Goal: Transaction & Acquisition: Book appointment/travel/reservation

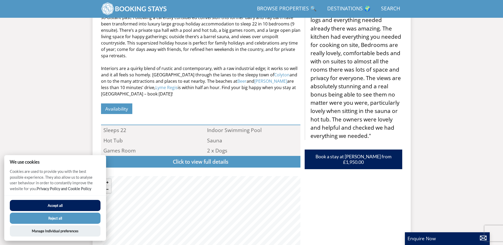
scroll to position [270, 0]
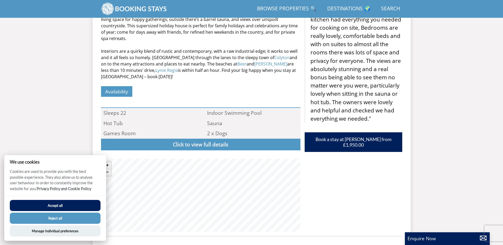
click at [60, 217] on button "Reject all" at bounding box center [55, 218] width 91 height 11
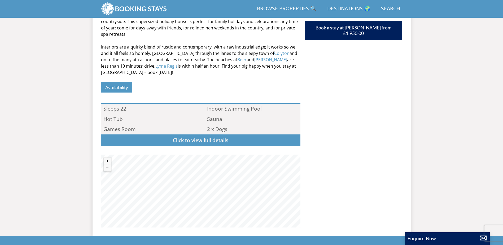
scroll to position [269, 0]
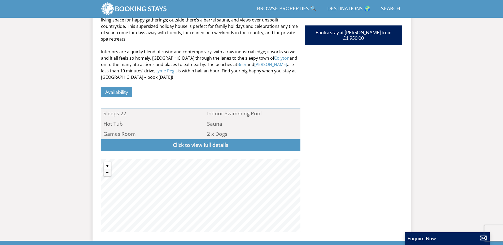
click at [108, 162] on button "Zoom in" at bounding box center [107, 165] width 7 height 7
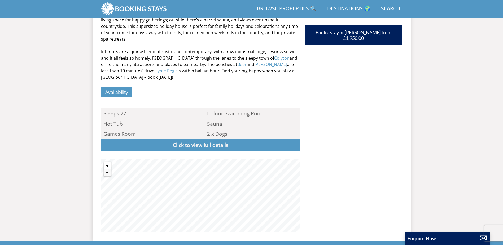
click at [108, 162] on button "Zoom in" at bounding box center [107, 165] width 7 height 7
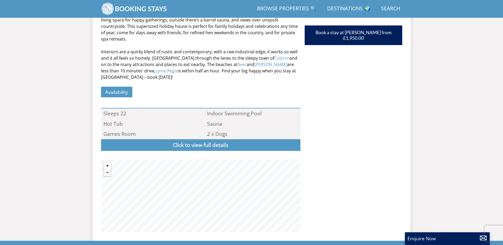
click at [108, 162] on button "Zoom in" at bounding box center [107, 165] width 7 height 7
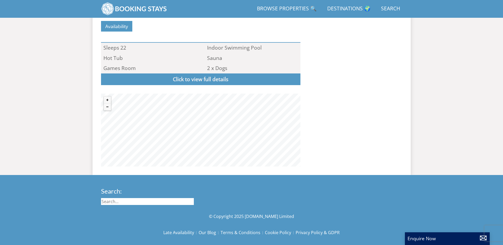
scroll to position [348, 0]
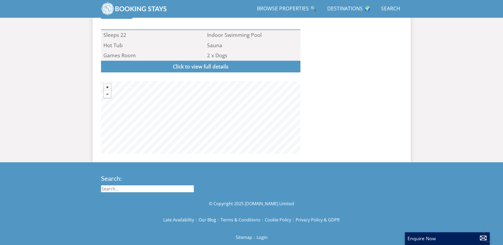
click at [108, 91] on button "Zoom out" at bounding box center [107, 94] width 7 height 7
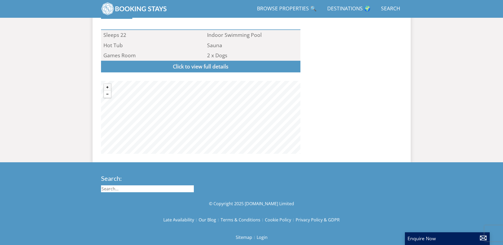
click at [108, 91] on button "Zoom out" at bounding box center [107, 94] width 7 height 7
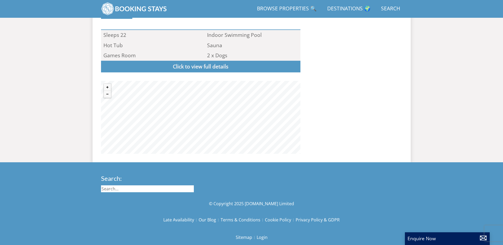
drag, startPoint x: 337, startPoint y: 55, endPoint x: 326, endPoint y: 122, distance: 67.7
click at [333, 136] on div ""⭐⭐⭐⭐⭐ The accommodation was superb and we all enjoyed the pool and sauna, the …" at bounding box center [353, 21] width 98 height 266
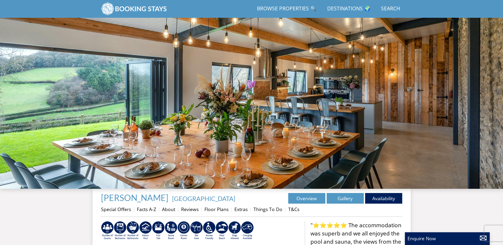
scroll to position [0, 0]
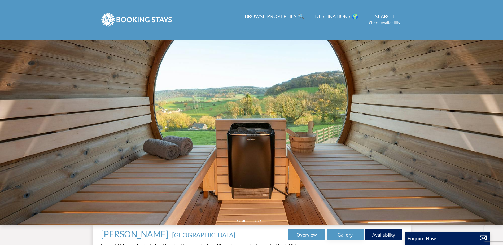
click at [346, 235] on link "Gallery" at bounding box center [344, 234] width 37 height 11
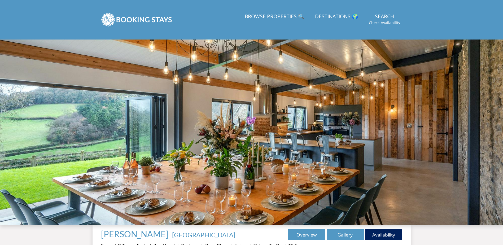
drag, startPoint x: 379, startPoint y: 138, endPoint x: 365, endPoint y: 138, distance: 13.5
click at [365, 138] on div at bounding box center [251, 131] width 503 height 185
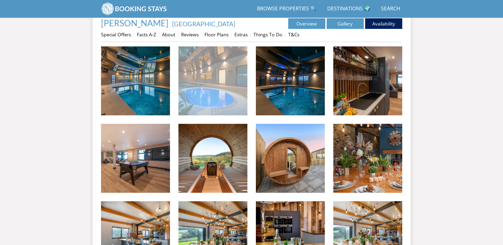
scroll to position [197, 0]
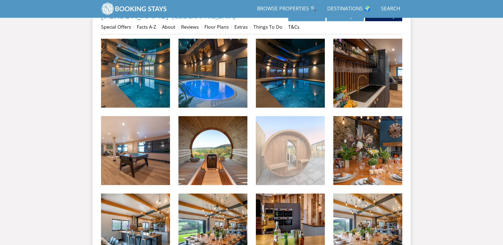
click at [285, 167] on img at bounding box center [290, 150] width 69 height 69
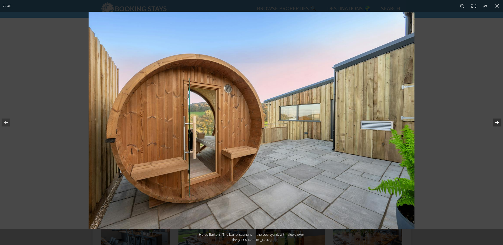
click at [496, 121] on button at bounding box center [493, 122] width 19 height 26
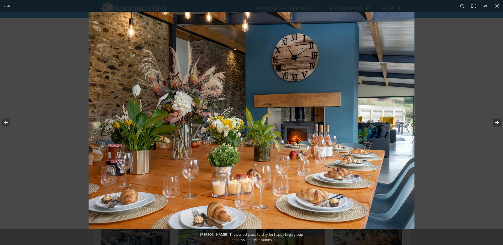
click at [496, 121] on button at bounding box center [493, 122] width 19 height 26
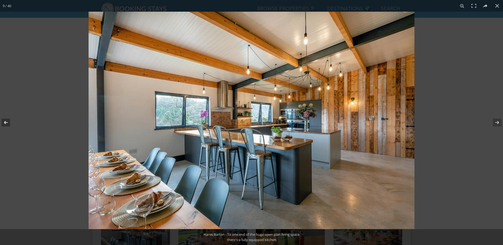
click at [0, 119] on button at bounding box center [9, 122] width 19 height 26
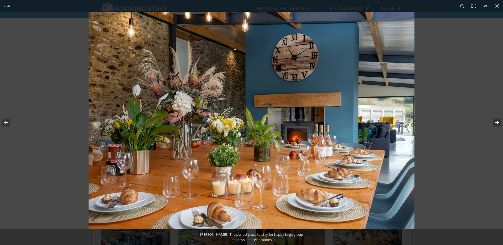
click at [497, 121] on button at bounding box center [493, 122] width 19 height 26
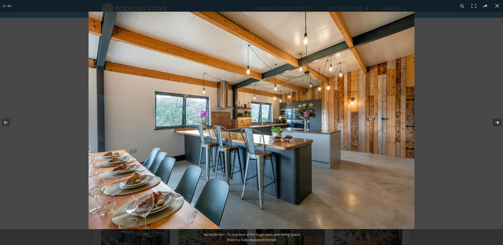
click at [497, 121] on button at bounding box center [493, 122] width 19 height 26
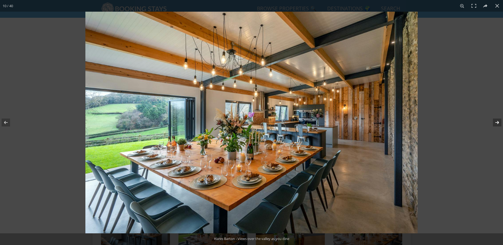
click at [497, 121] on button at bounding box center [493, 122] width 19 height 26
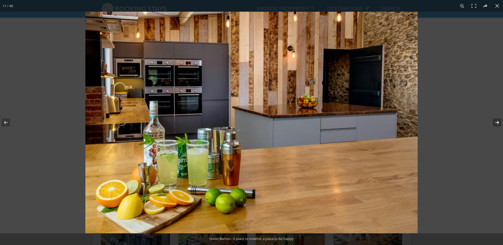
click at [497, 121] on button at bounding box center [493, 122] width 19 height 26
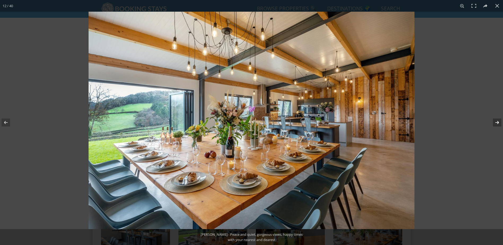
click at [497, 121] on button at bounding box center [493, 122] width 19 height 26
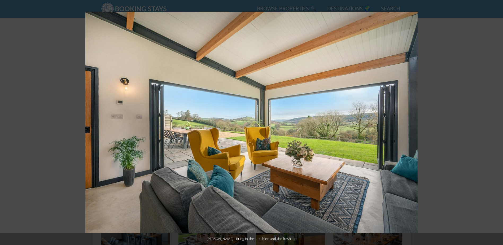
click at [494, 122] on button at bounding box center [493, 122] width 19 height 26
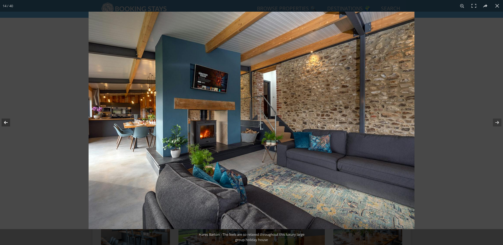
click at [7, 122] on button at bounding box center [9, 122] width 19 height 26
